Goal: Register for event/course

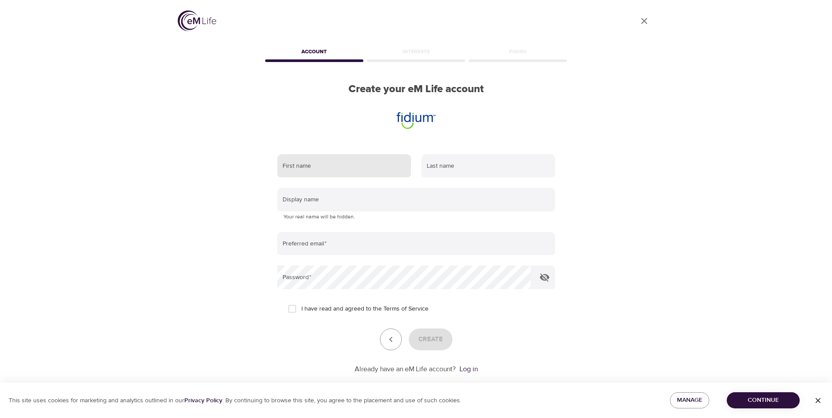
click at [354, 164] on input "text" at bounding box center [344, 166] width 134 height 24
type input "A"
type input "[PERSON_NAME]"
type input "Crottier"
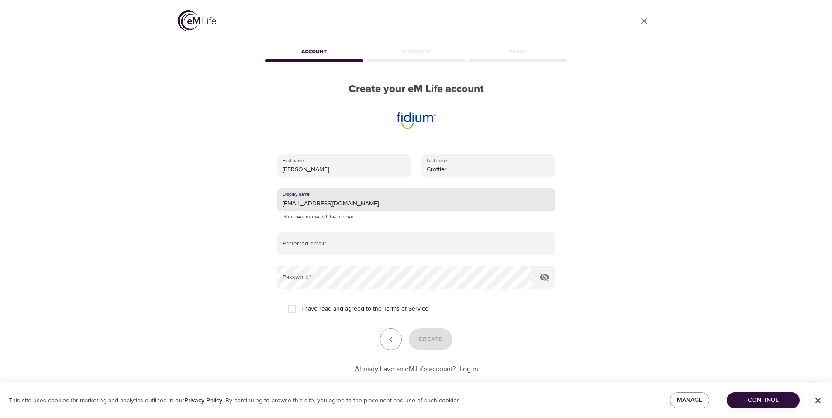
type input "[EMAIL_ADDRESS][DOMAIN_NAME]"
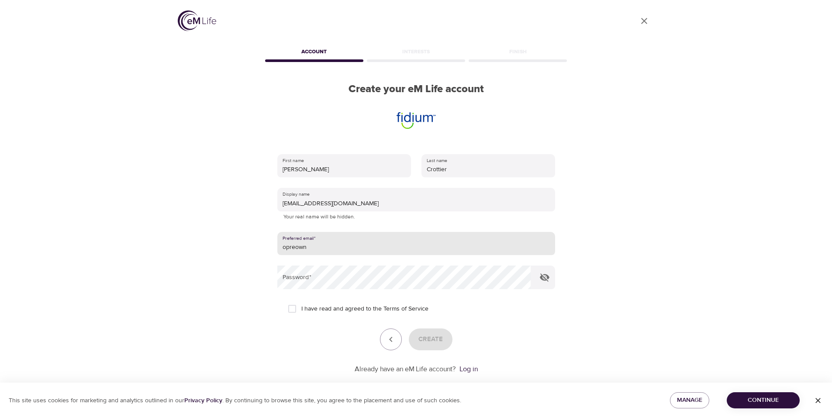
type input "[EMAIL_ADDRESS][DOMAIN_NAME]"
click at [294, 312] on input "I have read and agreed to the Terms of Service" at bounding box center [292, 309] width 18 height 18
checkbox input "true"
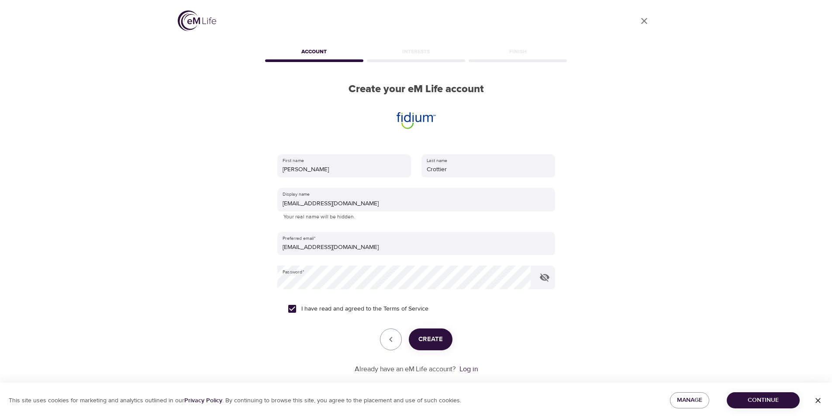
click at [431, 347] on button "Create" at bounding box center [431, 340] width 44 height 22
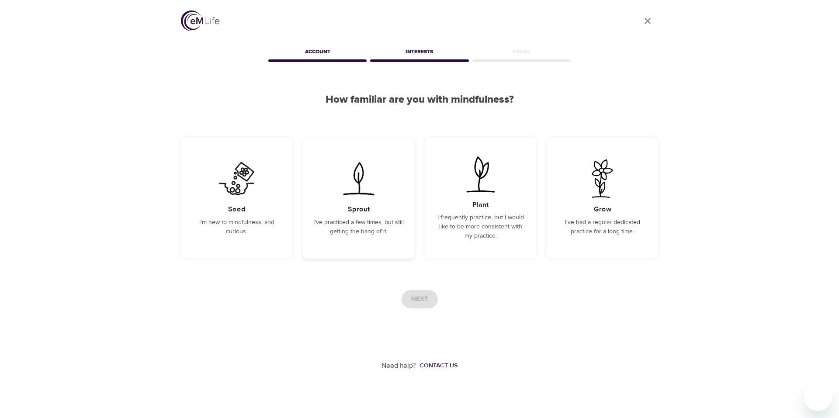
click at [386, 184] on div "Sprout I've practiced a few times, but still getting the hang of it." at bounding box center [358, 198] width 111 height 121
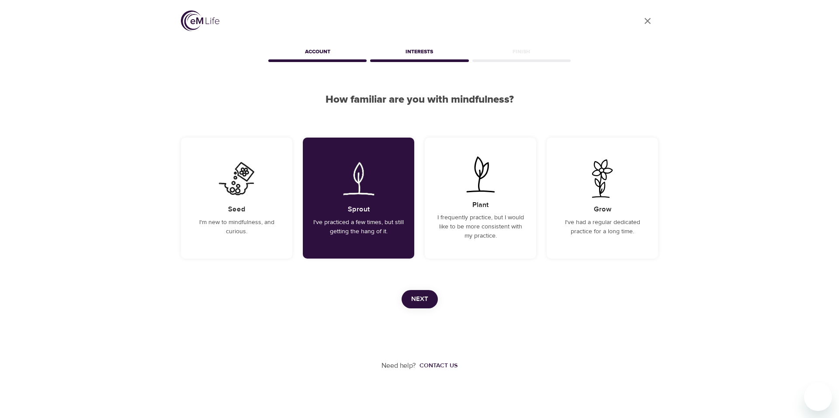
click at [415, 303] on span "Next" at bounding box center [419, 299] width 17 height 11
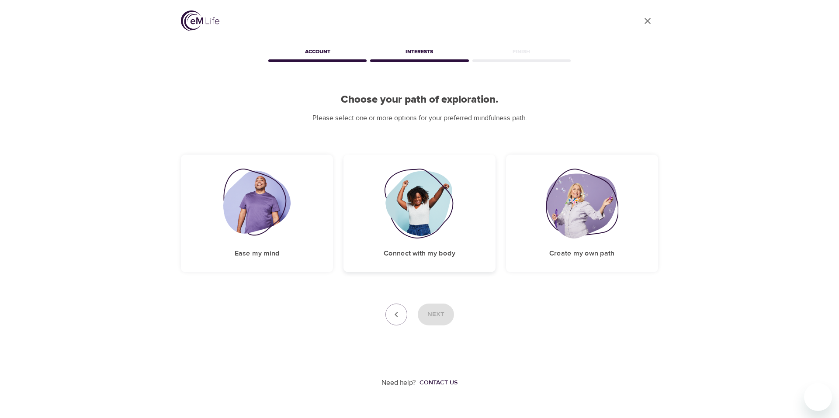
click at [409, 223] on img at bounding box center [419, 204] width 71 height 70
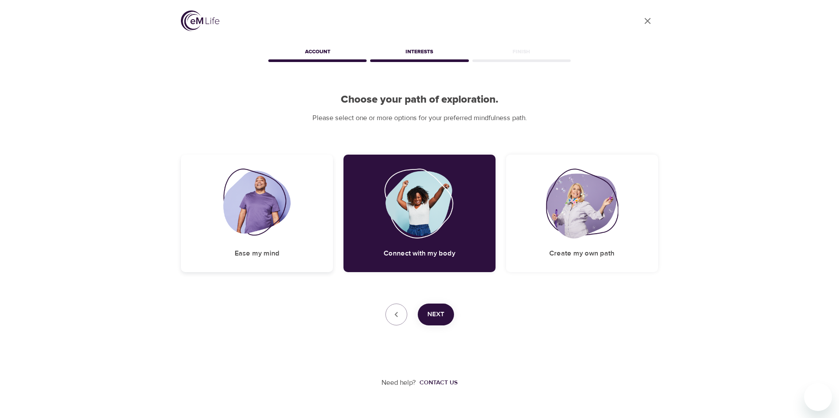
click at [278, 201] on img at bounding box center [257, 204] width 68 height 70
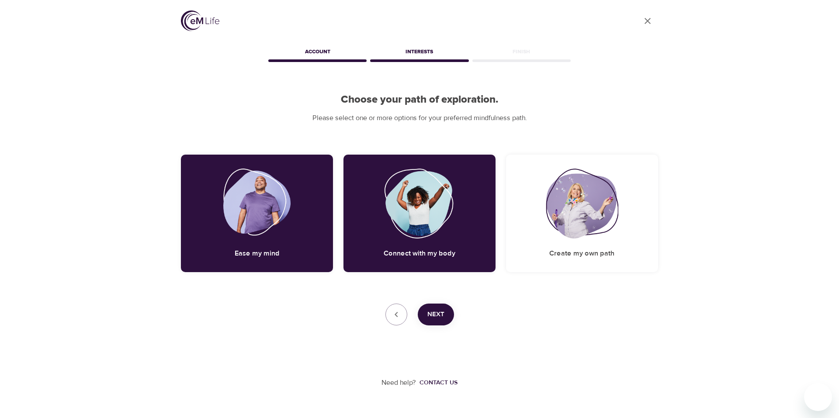
click at [438, 315] on span "Next" at bounding box center [435, 314] width 17 height 11
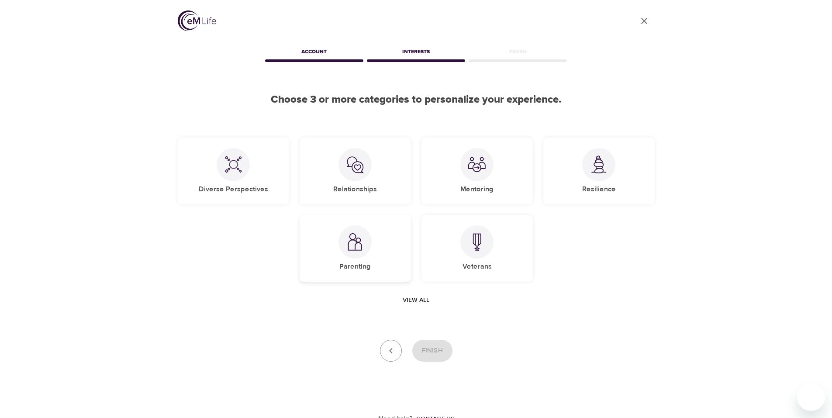
click at [388, 234] on div "Parenting" at bounding box center [355, 248] width 111 height 67
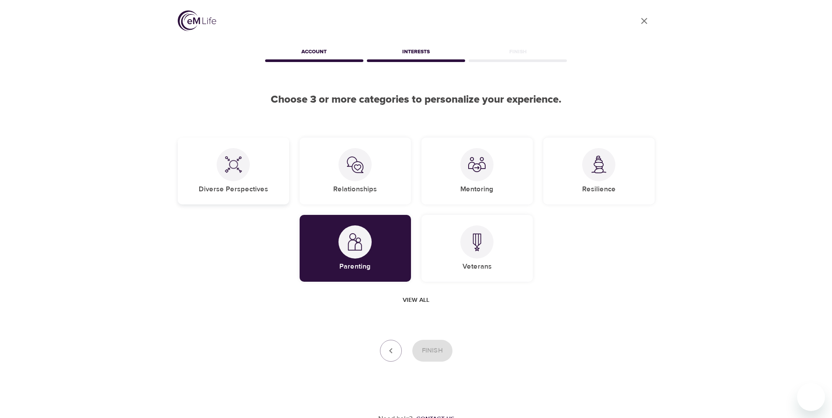
click at [265, 182] on div "Diverse Perspectives" at bounding box center [233, 171] width 111 height 67
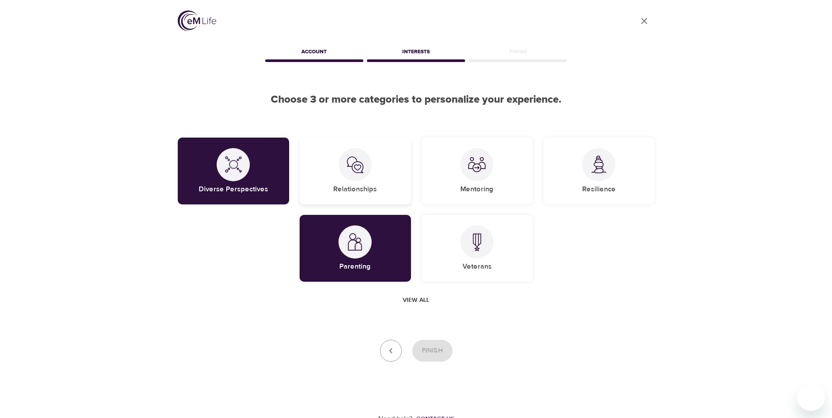
click at [357, 170] on img at bounding box center [354, 164] width 17 height 17
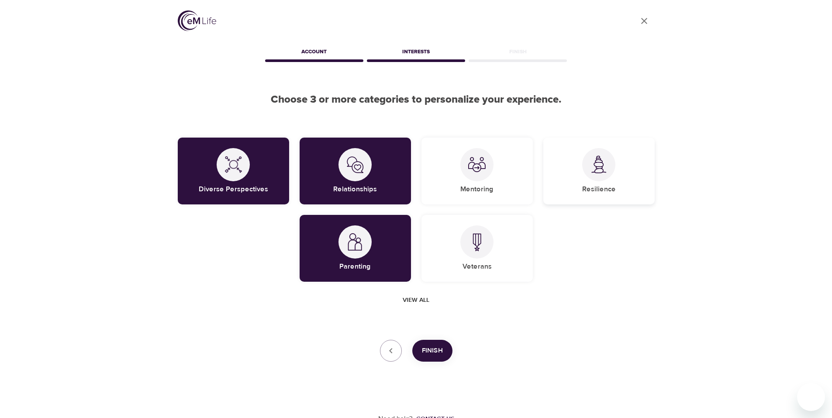
click at [601, 181] on div "Resilience" at bounding box center [598, 171] width 111 height 67
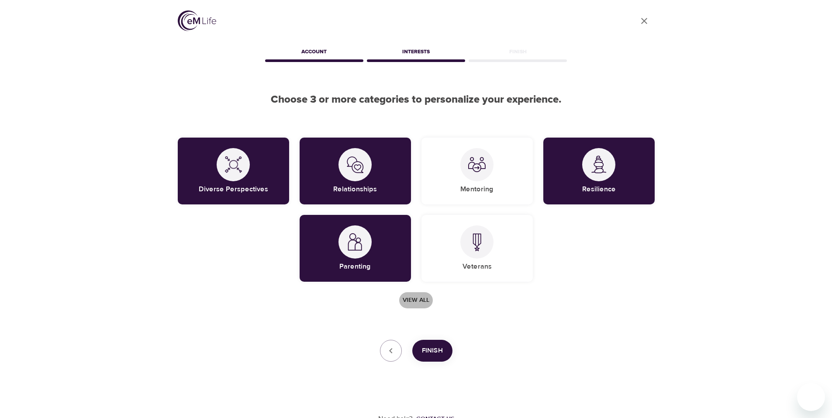
click at [403, 299] on span "View all" at bounding box center [416, 300] width 27 height 11
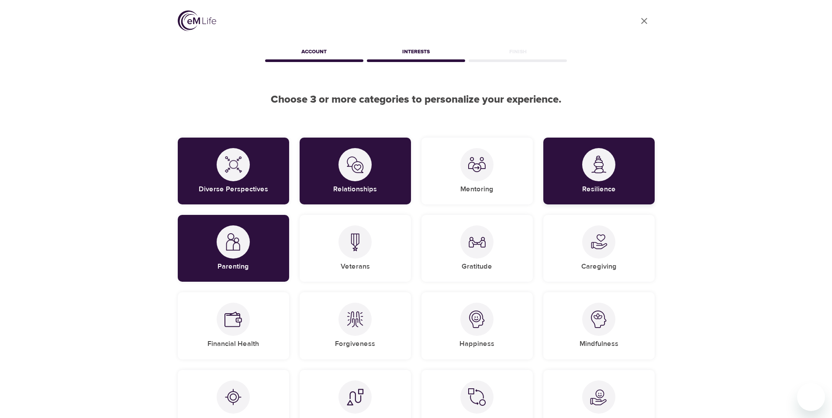
click at [607, 150] on div "Resilience" at bounding box center [598, 171] width 111 height 67
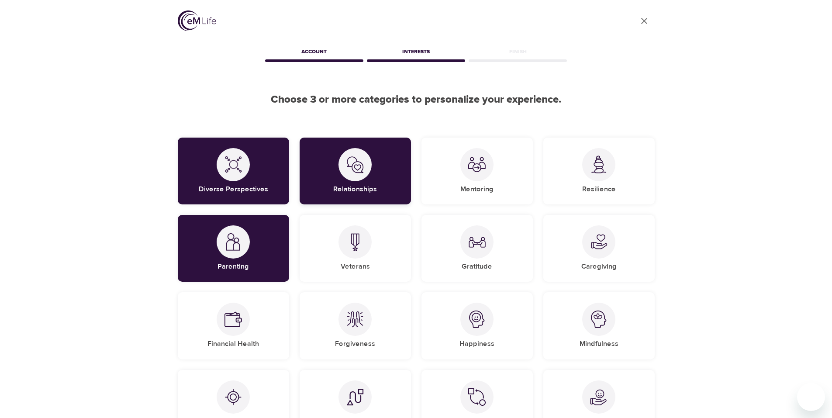
click at [344, 187] on h5 "Relationships" at bounding box center [355, 189] width 44 height 9
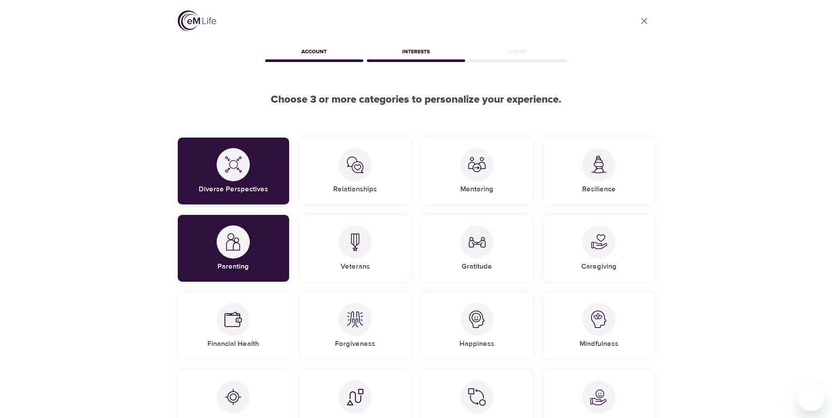
click at [255, 180] on div "Diverse Perspectives" at bounding box center [233, 171] width 111 height 67
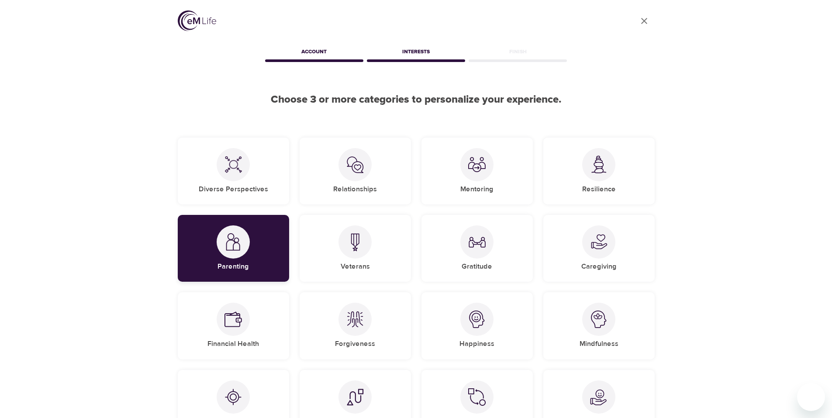
click at [257, 263] on div "Parenting" at bounding box center [233, 248] width 111 height 67
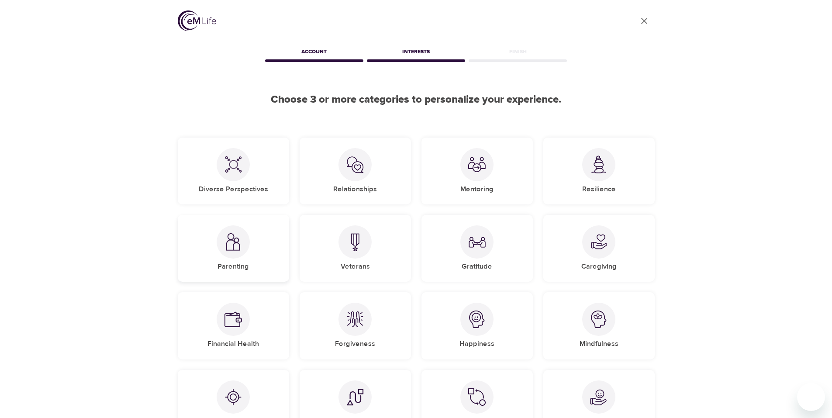
click at [257, 262] on div "Parenting" at bounding box center [233, 248] width 111 height 67
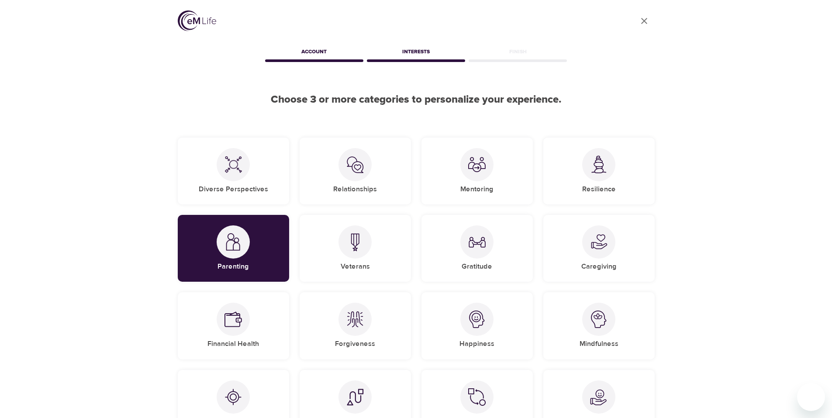
scroll to position [73, 0]
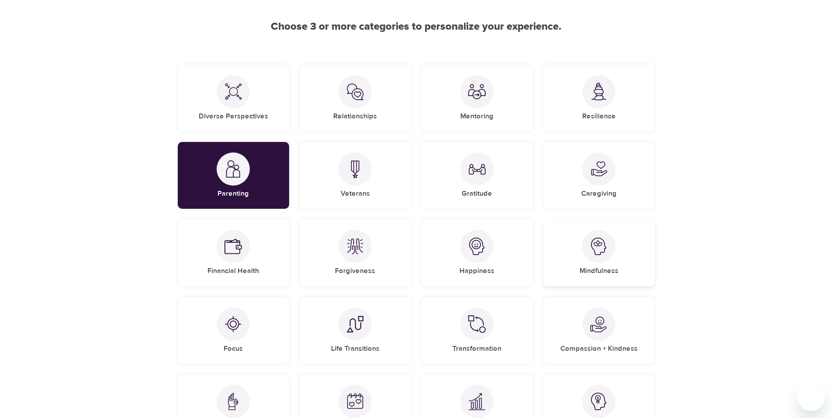
click at [572, 266] on div "Mindfulness" at bounding box center [598, 252] width 111 height 67
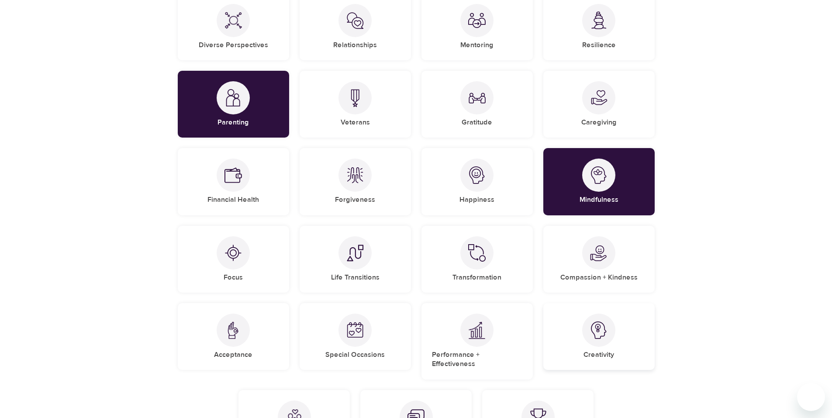
scroll to position [218, 0]
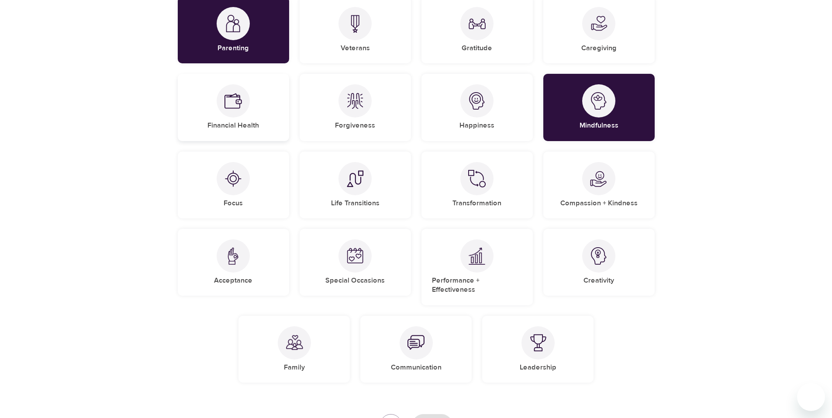
click at [235, 117] on div at bounding box center [233, 100] width 33 height 33
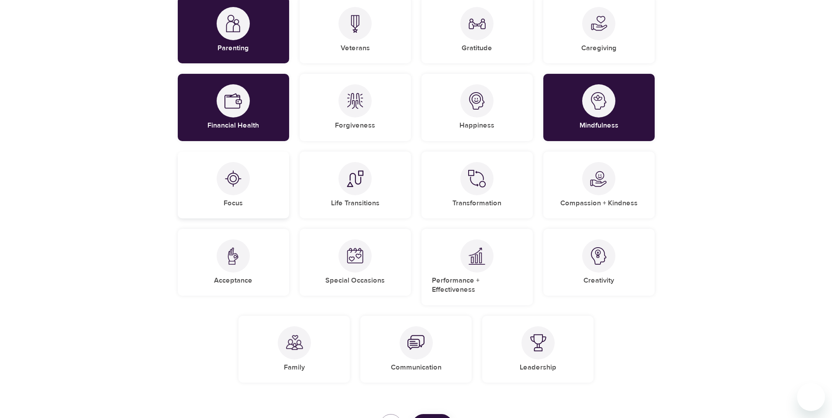
click at [259, 194] on div "Focus" at bounding box center [233, 185] width 111 height 67
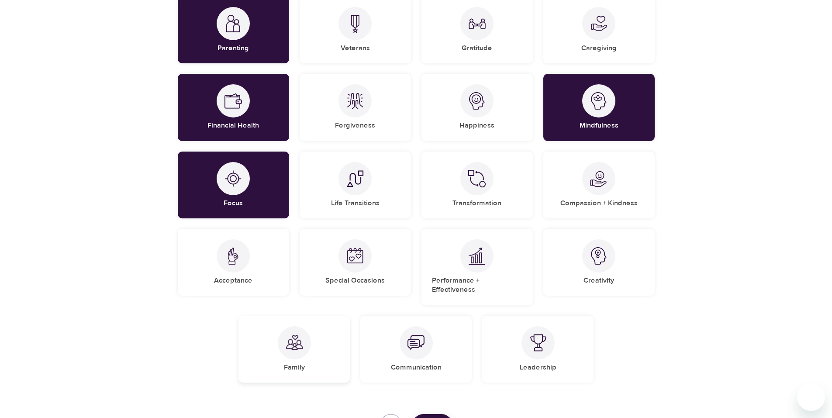
click at [290, 350] on div "Family" at bounding box center [294, 349] width 111 height 67
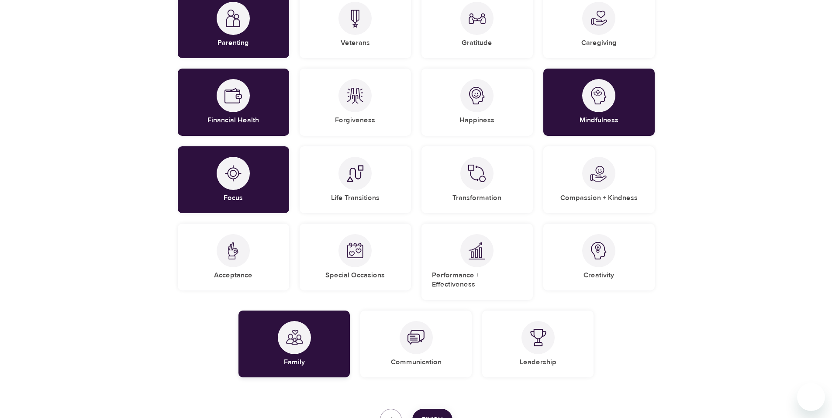
scroll to position [290, 0]
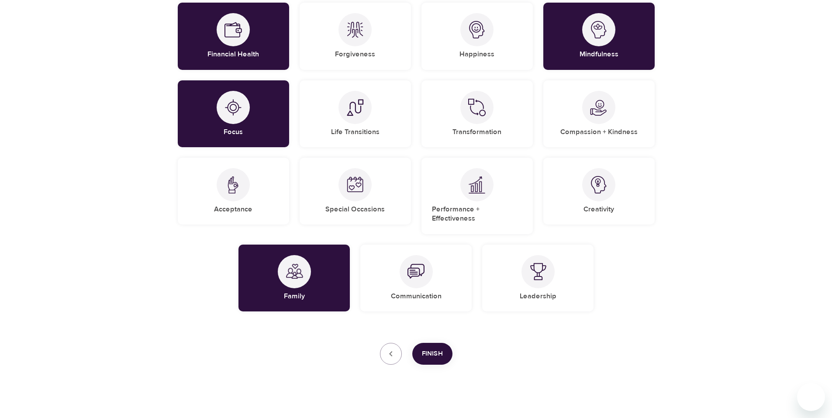
click at [426, 348] on span "Finish" at bounding box center [432, 353] width 21 height 11
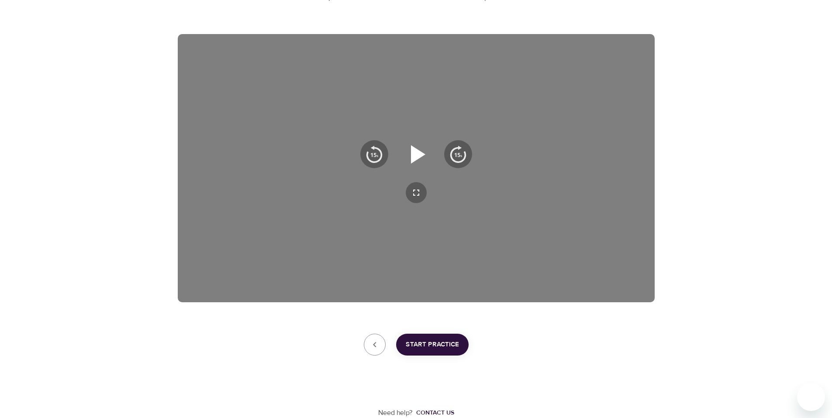
click at [412, 157] on icon "button" at bounding box center [418, 154] width 14 height 18
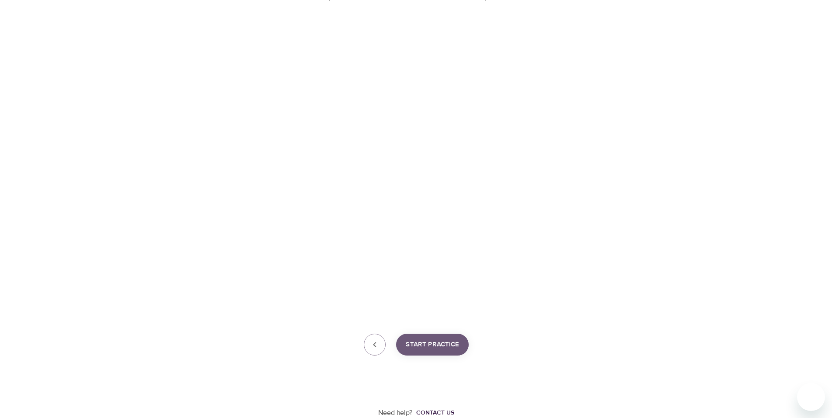
click at [412, 342] on span "Start Practice" at bounding box center [432, 344] width 53 height 11
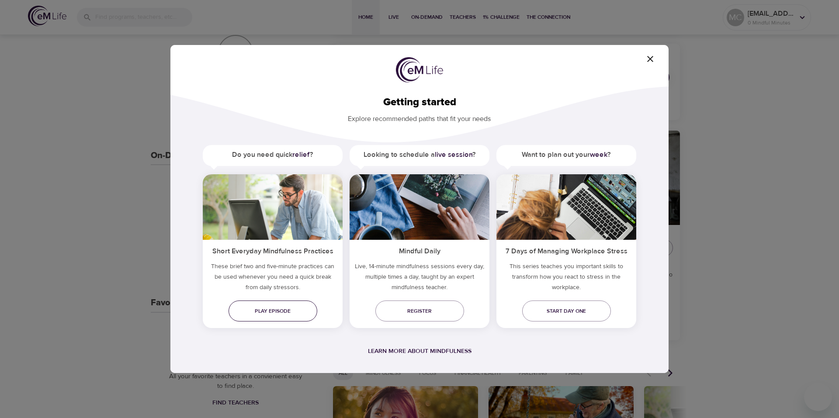
click at [271, 313] on span "Play episode" at bounding box center [272, 311] width 75 height 9
